Goal: Obtain resource: Download file/media

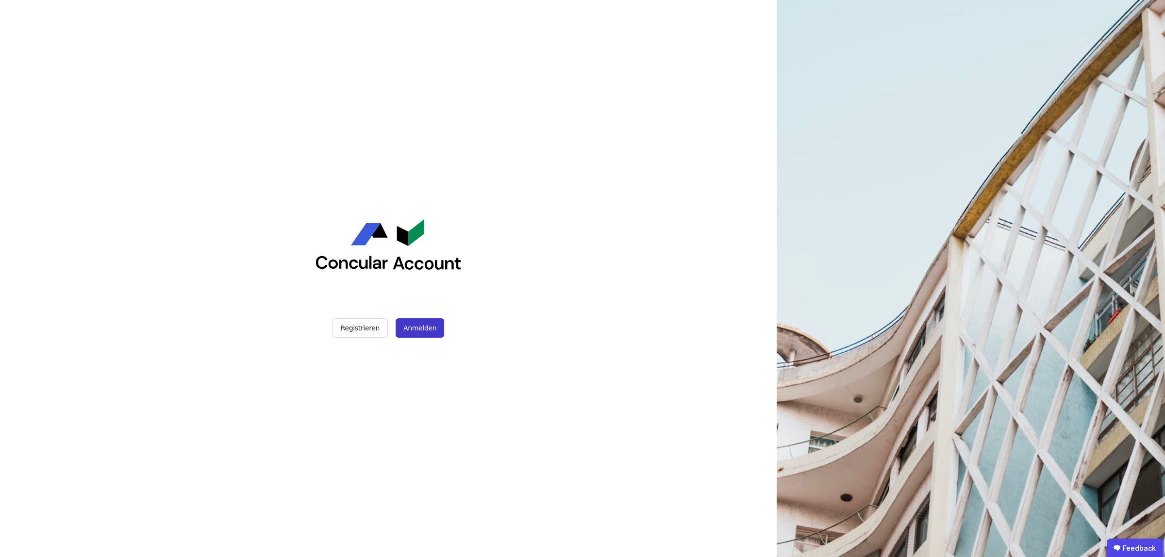
click at [418, 321] on button "Anmelden" at bounding box center [420, 327] width 49 height 19
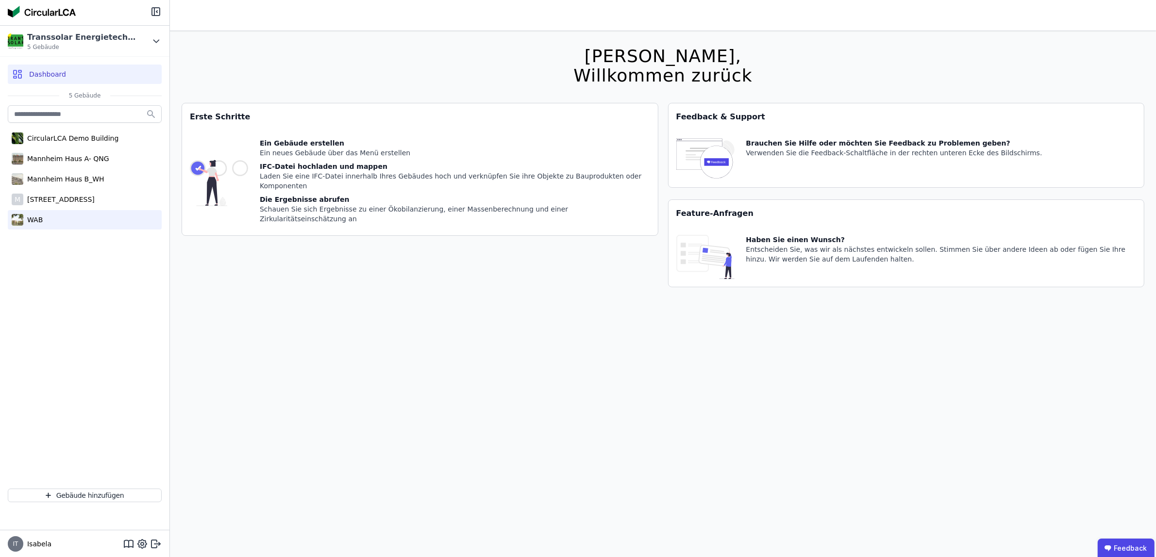
click at [70, 210] on div "WAB" at bounding box center [85, 219] width 154 height 19
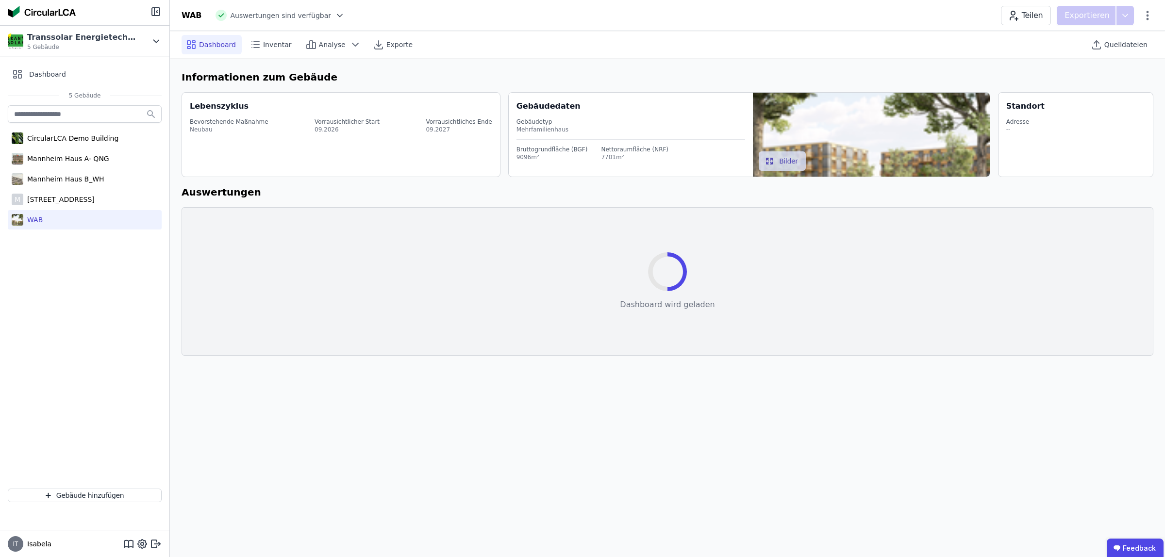
select select "*"
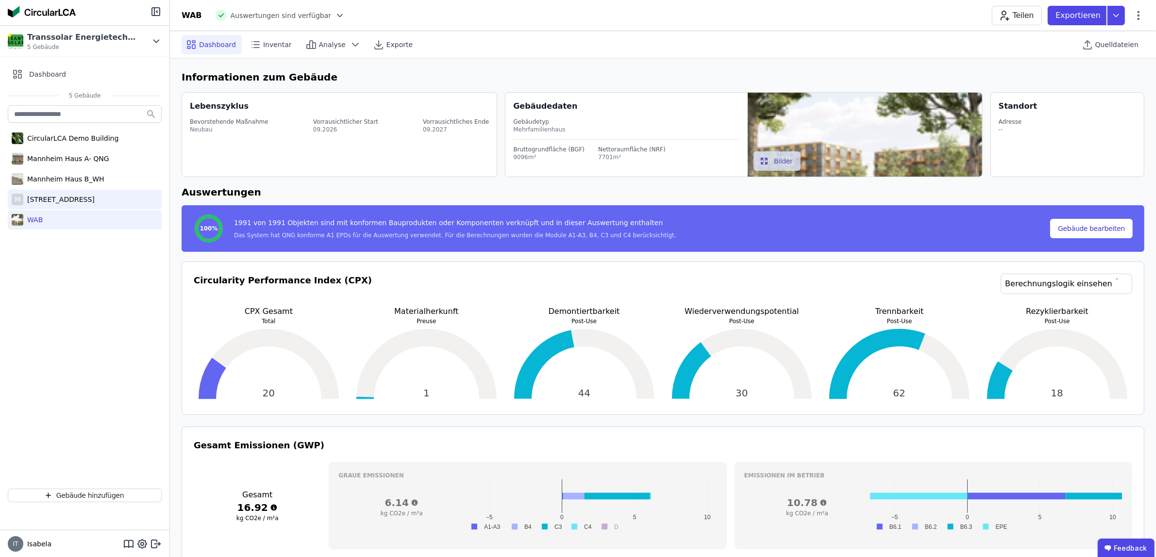
click at [81, 202] on div "München Elsenheimerstraße 59" at bounding box center [58, 200] width 71 height 10
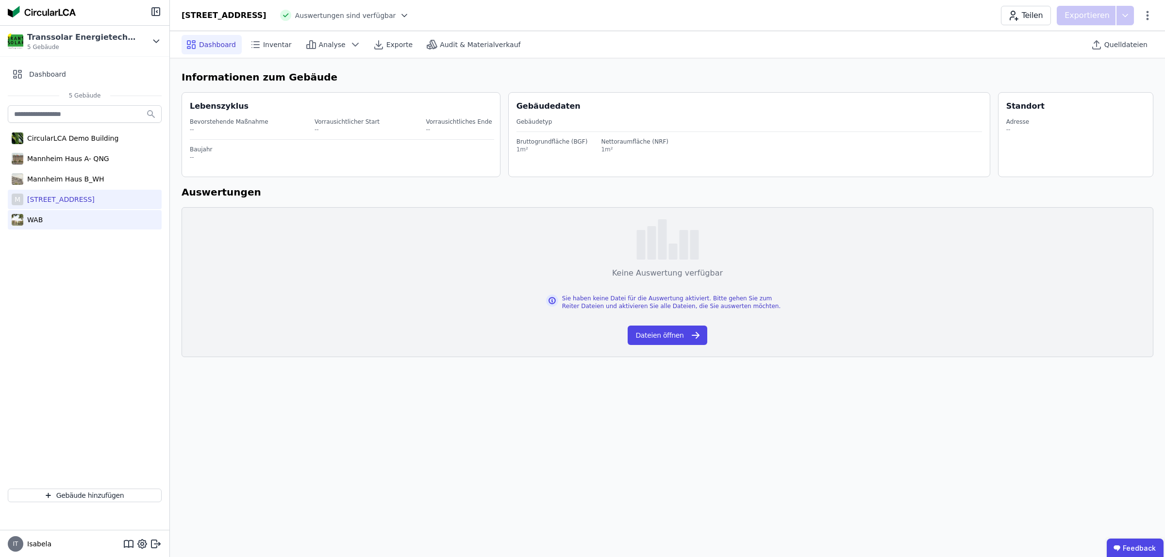
click at [57, 218] on div "WAB" at bounding box center [85, 219] width 154 height 19
select select "*"
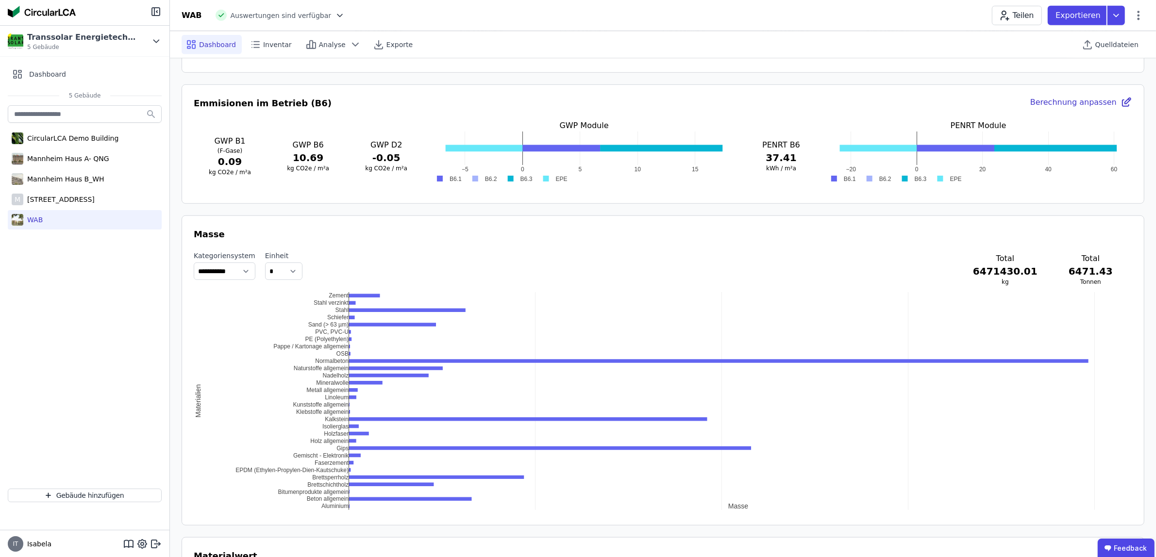
scroll to position [789, 0]
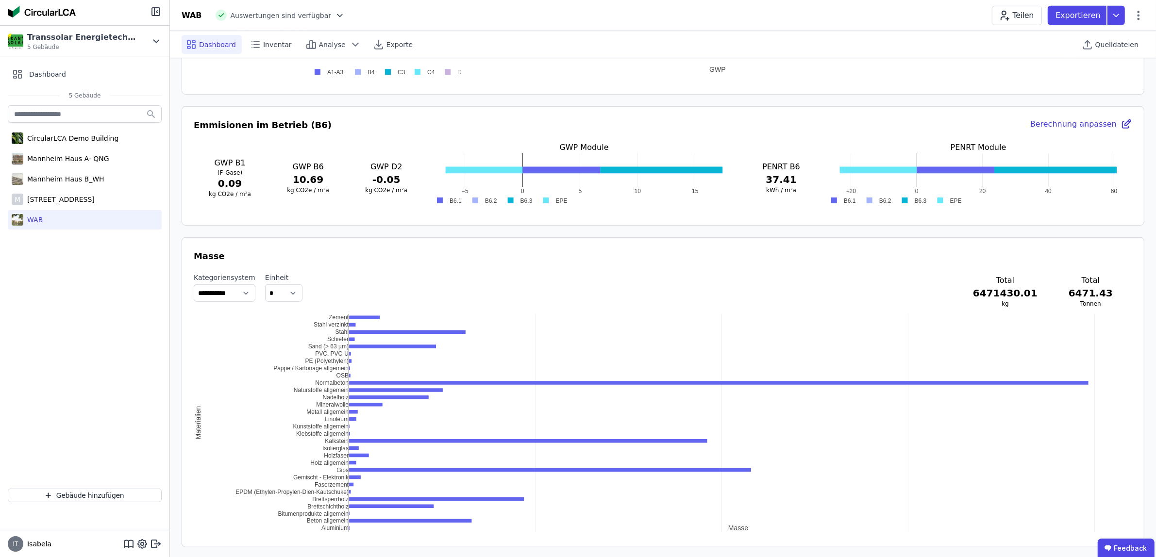
click at [1064, 117] on div "Emmisionen im Betrieb (B6) Berechnung anpassen GWP B1 (F-Gase) 0.09 kg CO2e / m…" at bounding box center [663, 165] width 963 height 119
click at [1061, 120] on div "Berechnung anpassen" at bounding box center [1081, 125] width 102 height 14
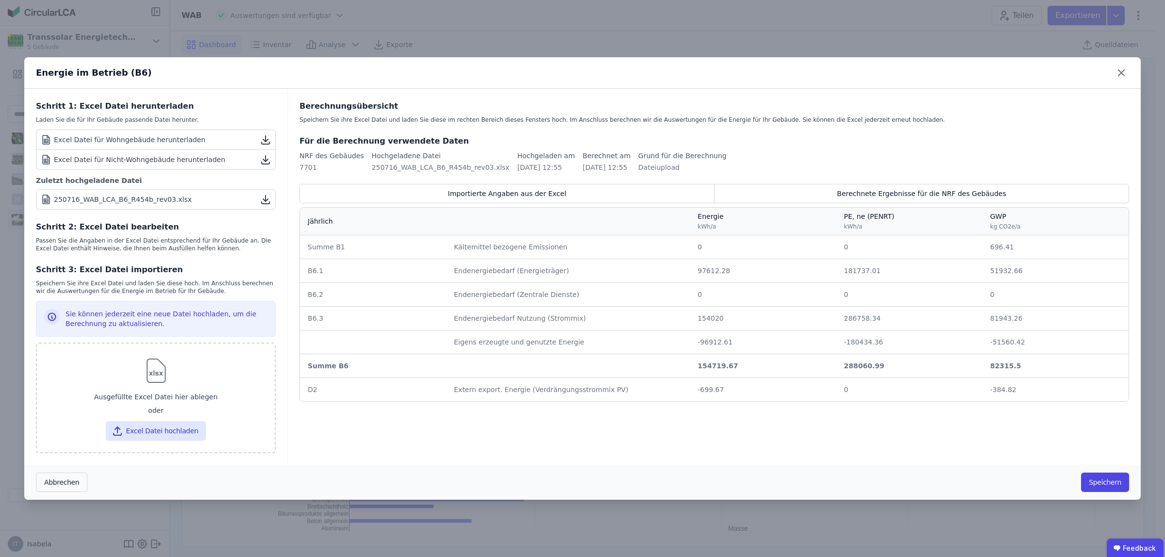
click at [1138, 500] on div "Abbrechen Speichern" at bounding box center [582, 482] width 1117 height 35
drag, startPoint x: 1121, startPoint y: 74, endPoint x: 1116, endPoint y: 57, distance: 17.5
click at [1121, 74] on icon at bounding box center [1122, 73] width 16 height 16
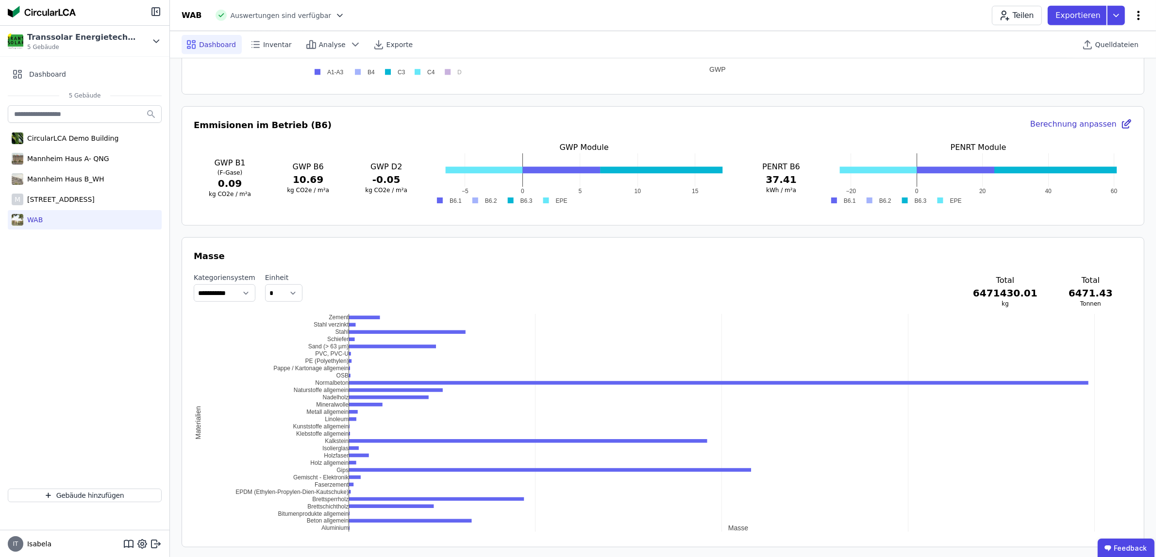
click at [1136, 15] on icon at bounding box center [1139, 16] width 12 height 12
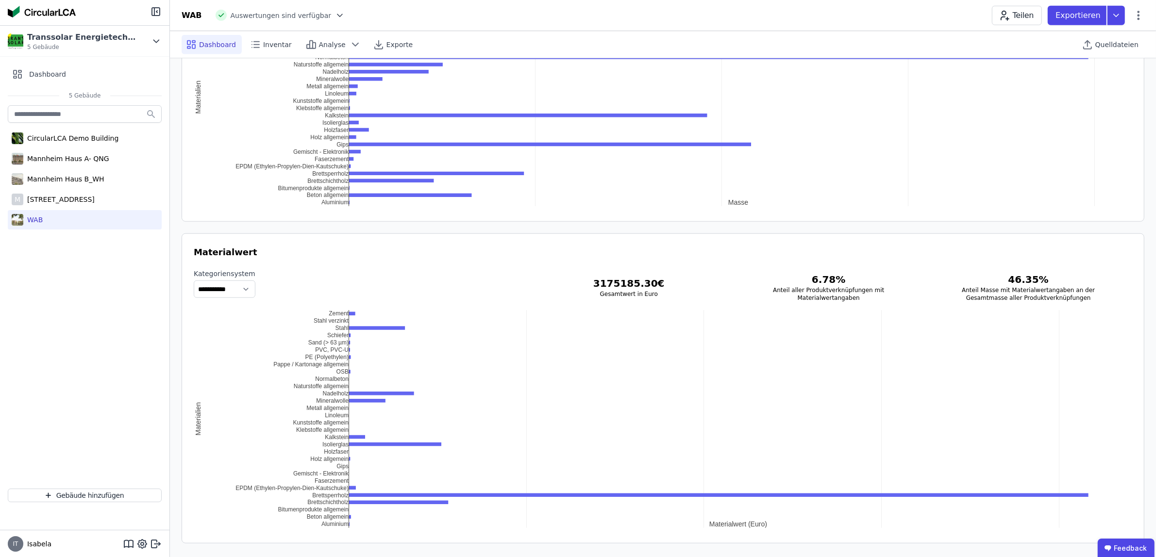
scroll to position [1122, 0]
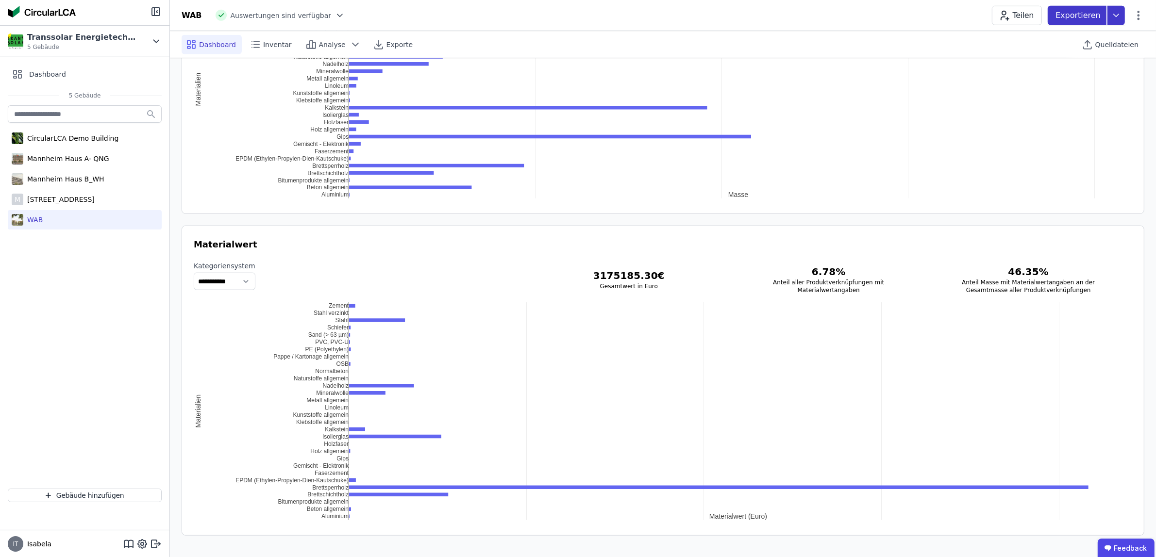
click at [1116, 13] on icon at bounding box center [1115, 15] width 17 height 19
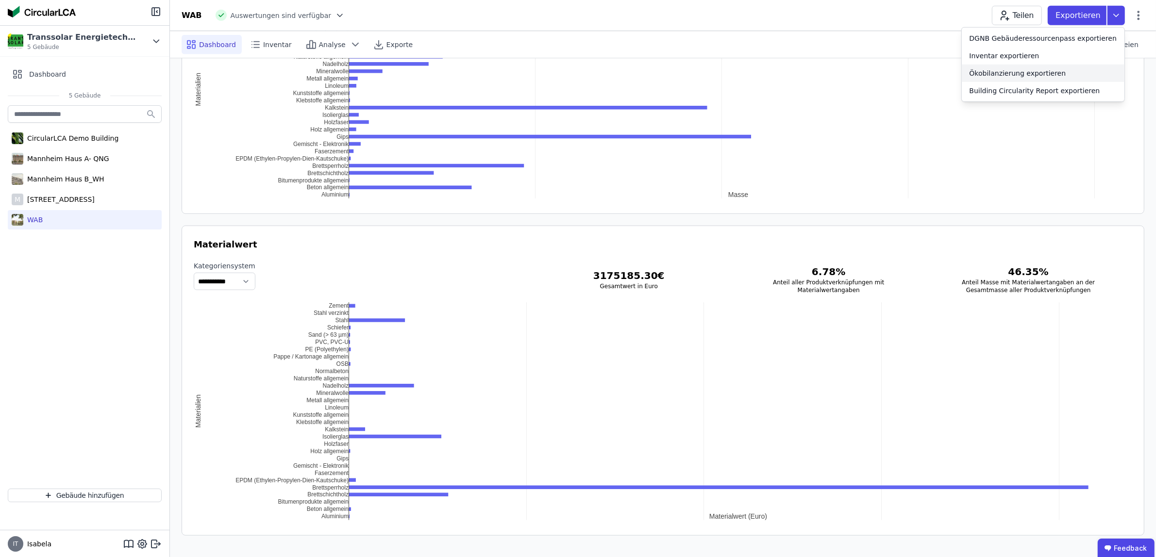
click at [1038, 74] on div "Ökobilanzierung exportieren" at bounding box center [1018, 73] width 97 height 10
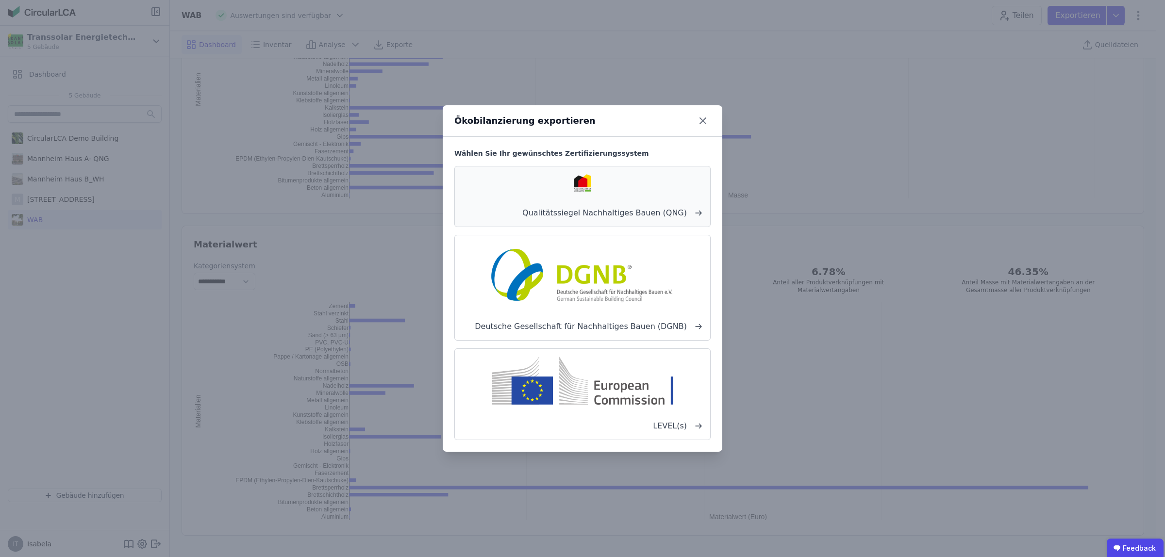
click at [676, 207] on div "Qualitätssiegel Nachhaltiges Bauen (QNG)" at bounding box center [582, 196] width 256 height 61
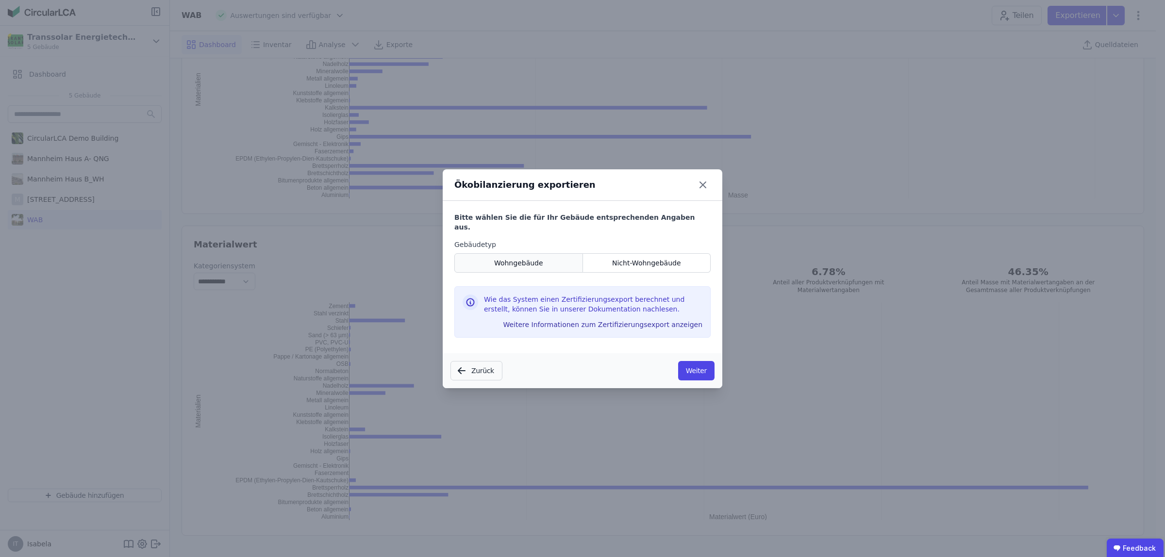
click at [522, 258] on span "Wohngebäude" at bounding box center [518, 263] width 49 height 10
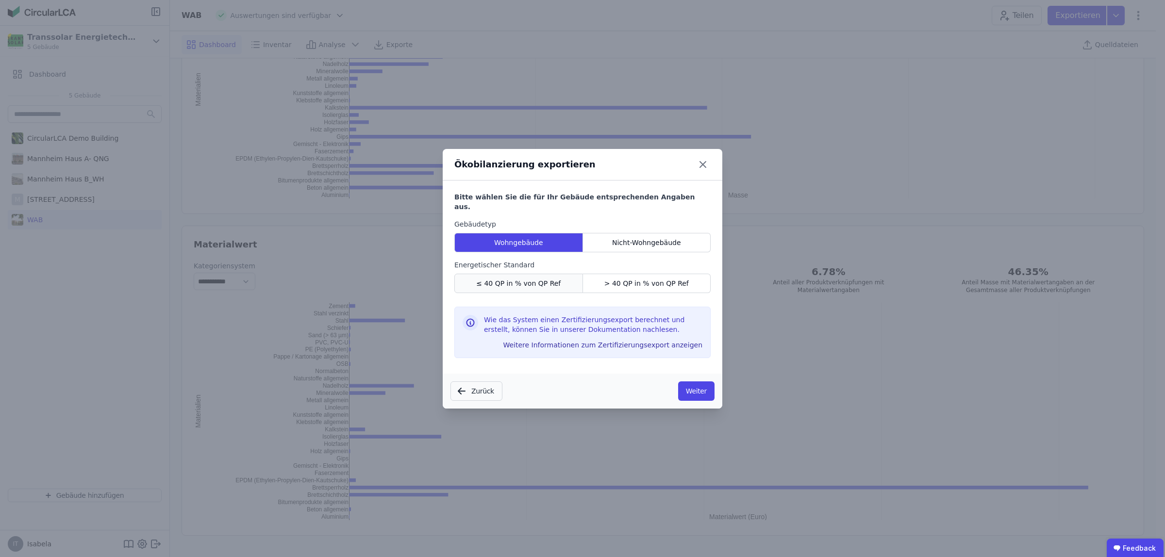
click at [540, 279] on span "≤ 40 QP in % von QP Ref" at bounding box center [518, 284] width 84 height 10
click at [689, 386] on button "Weiter" at bounding box center [696, 391] width 36 height 19
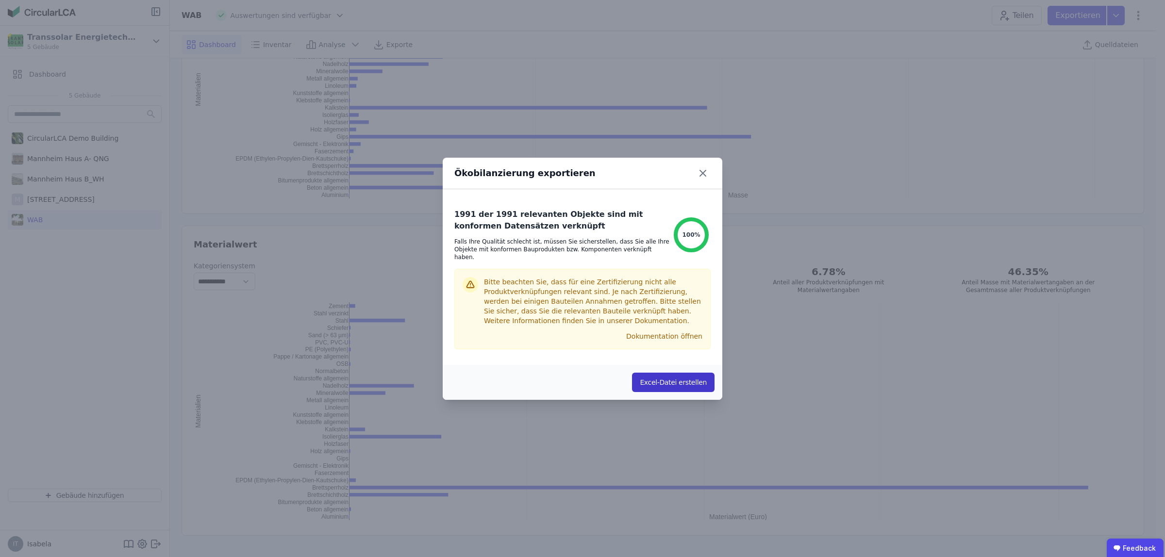
click at [665, 373] on button "Excel-Datei erstellen" at bounding box center [673, 382] width 83 height 19
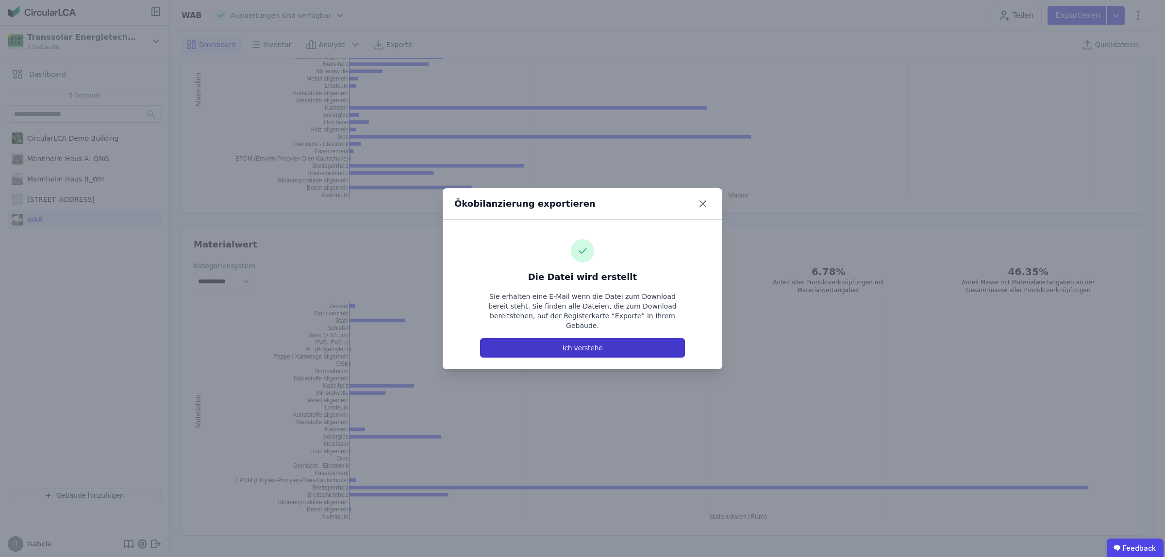
click at [516, 340] on button "Ich verstehe" at bounding box center [582, 347] width 205 height 19
